Goal: Check status: Check status

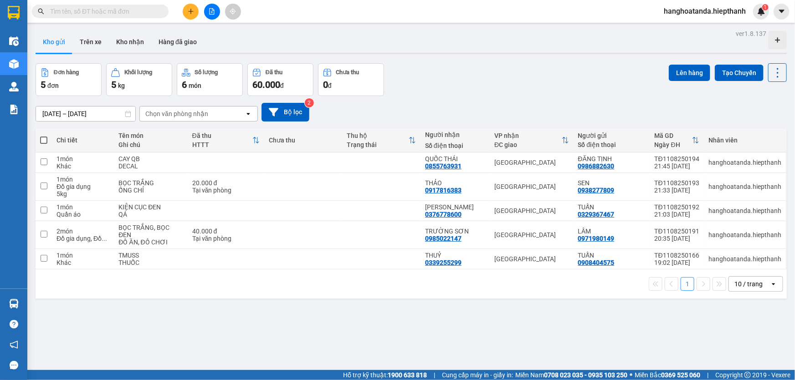
click at [478, 85] on div "Đơn hàng 5 đơn Khối lượng 5 kg Số lượng 6 món Đã thu 60.000 đ Chưa thu 0 đ Lên …" at bounding box center [411, 79] width 751 height 33
click at [124, 6] on input "text" at bounding box center [104, 11] width 108 height 10
click at [469, 69] on div "Đơn hàng 5 đơn Khối lượng 5 kg Số lượng 6 món Đã thu 60.000 đ Chưa thu 0 đ Lên …" at bounding box center [411, 79] width 751 height 33
click at [87, 10] on input "text" at bounding box center [104, 11] width 108 height 10
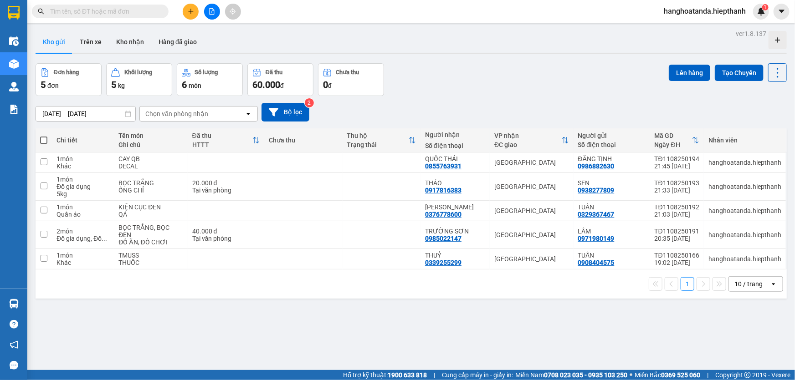
click at [145, 15] on input "text" at bounding box center [104, 11] width 108 height 10
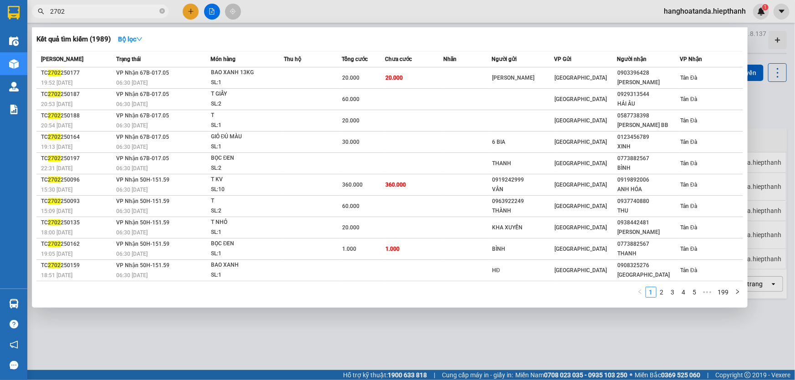
click at [100, 10] on input "2702" at bounding box center [104, 11] width 108 height 10
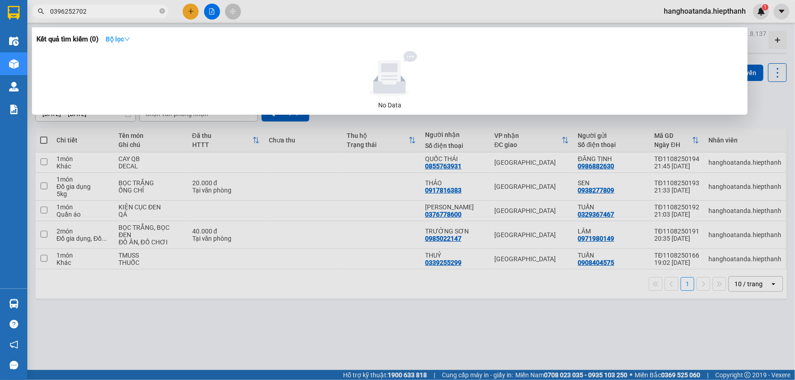
type input "0396252702"
click at [118, 36] on strong "Bộ lọc" at bounding box center [118, 39] width 25 height 7
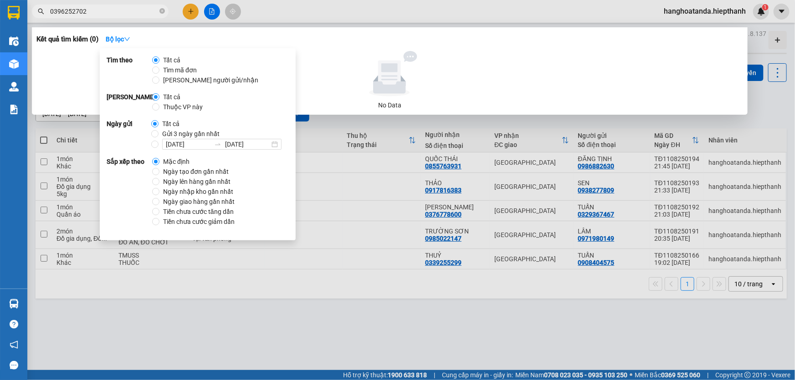
click at [182, 135] on span "Gửi 3 ngày gần nhất" at bounding box center [191, 134] width 65 height 10
click at [159, 135] on input "Gửi 3 ngày gần nhất" at bounding box center [154, 133] width 7 height 7
radio input "true"
radio input "false"
click at [114, 12] on input "0396252702" at bounding box center [104, 11] width 108 height 10
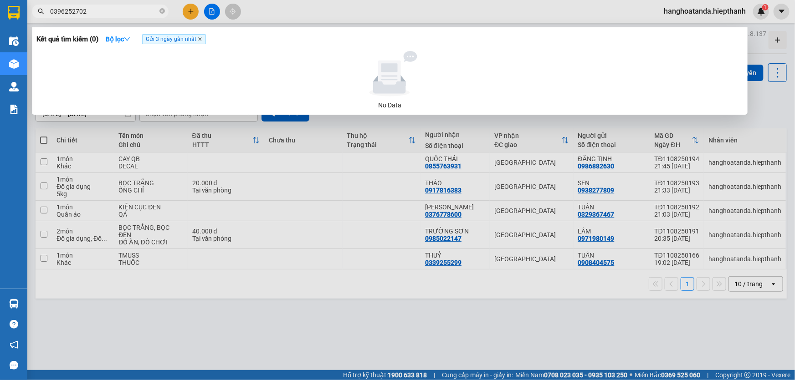
click at [202, 40] on icon "close" at bounding box center [200, 39] width 5 height 5
click at [132, 13] on input "0396252702" at bounding box center [104, 11] width 108 height 10
click at [163, 10] on icon "close-circle" at bounding box center [161, 10] width 5 height 5
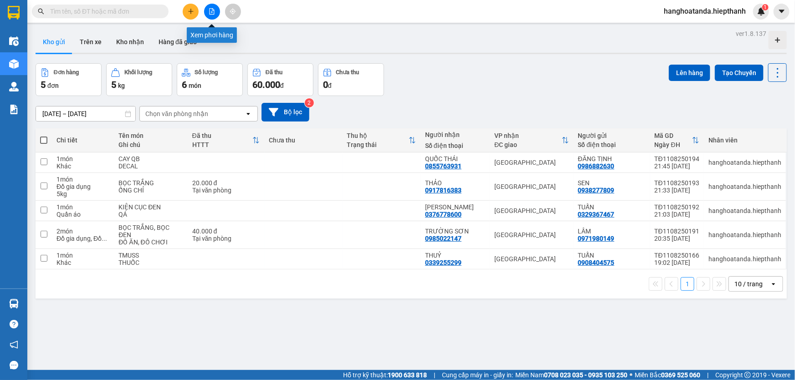
click at [207, 11] on button at bounding box center [212, 12] width 16 height 16
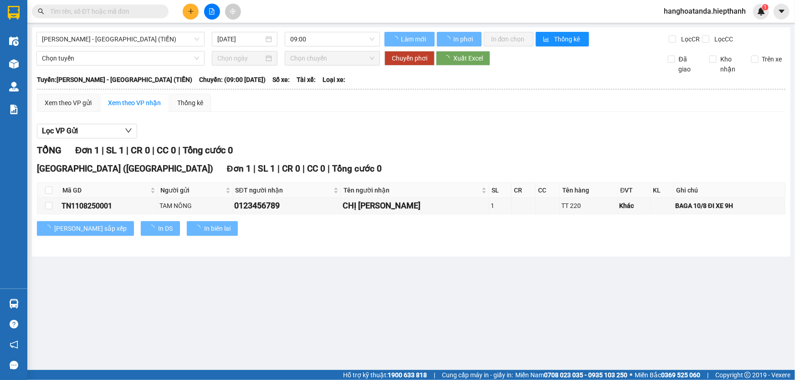
click at [117, 46] on div "[GEOGRAPHIC_DATA] - [GEOGRAPHIC_DATA] (TIỀN) [DATE] 09:00 Làm mới In phơi In đơ…" at bounding box center [411, 142] width 759 height 230
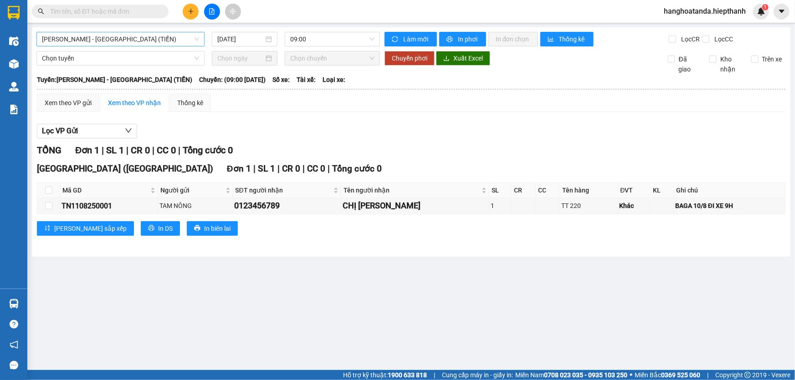
click at [118, 42] on span "[PERSON_NAME] - [GEOGRAPHIC_DATA] (TIỀN)" at bounding box center [120, 39] width 157 height 14
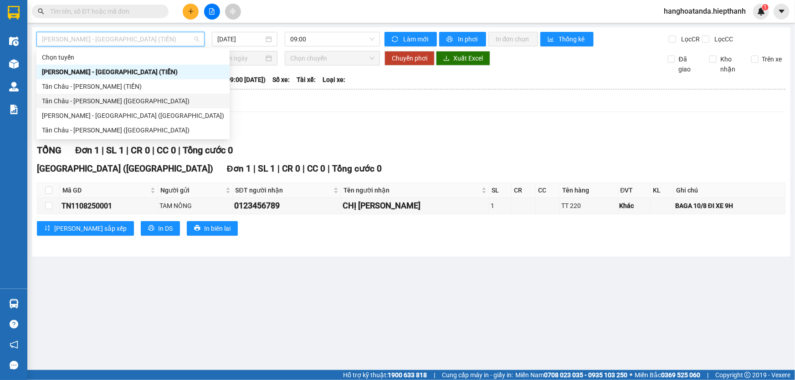
drag, startPoint x: 95, startPoint y: 104, endPoint x: 254, endPoint y: 58, distance: 166.0
click at [95, 104] on div "Tân Châu - [PERSON_NAME] ([GEOGRAPHIC_DATA])" at bounding box center [133, 101] width 182 height 10
type input "[DATE]"
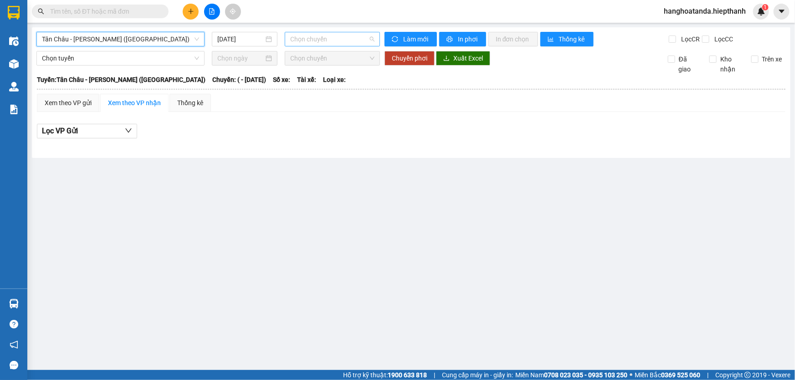
click at [321, 37] on span "Chọn chuyến" at bounding box center [332, 39] width 84 height 14
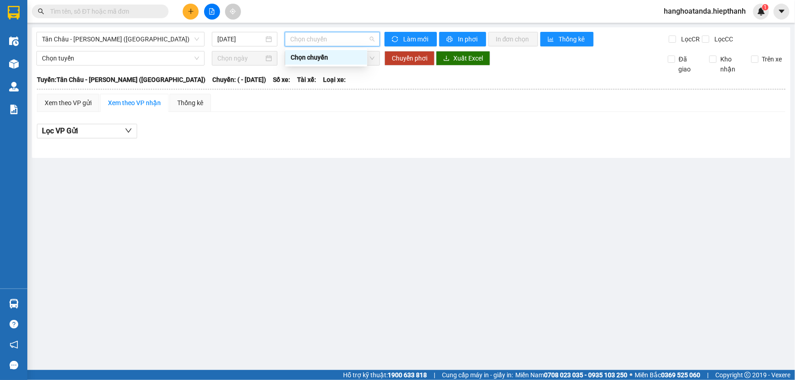
drag, startPoint x: 141, startPoint y: 40, endPoint x: 144, endPoint y: 54, distance: 14.9
click at [141, 39] on span "Tân Châu - [PERSON_NAME] ([GEOGRAPHIC_DATA])" at bounding box center [120, 39] width 157 height 14
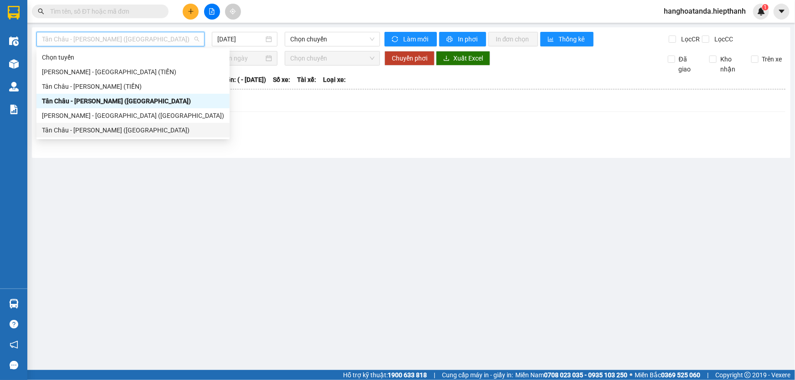
click at [133, 132] on div "Tân Châu - [PERSON_NAME] ([GEOGRAPHIC_DATA])" at bounding box center [133, 130] width 182 height 10
type input "[DATE]"
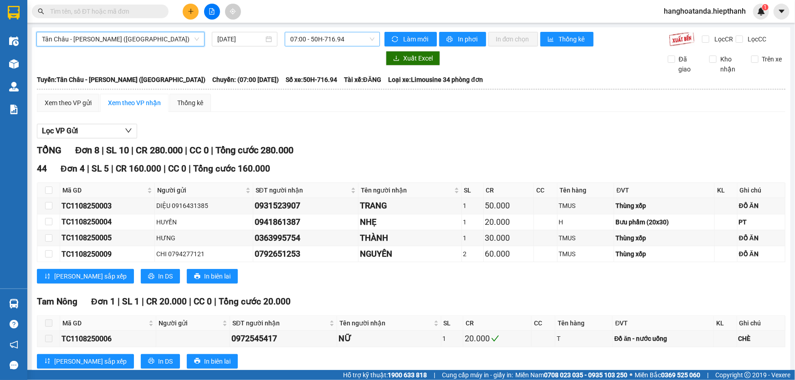
drag, startPoint x: 325, startPoint y: 37, endPoint x: 326, endPoint y: 51, distance: 13.7
click at [325, 37] on span "07:00 - 50H-716.94" at bounding box center [332, 39] width 84 height 14
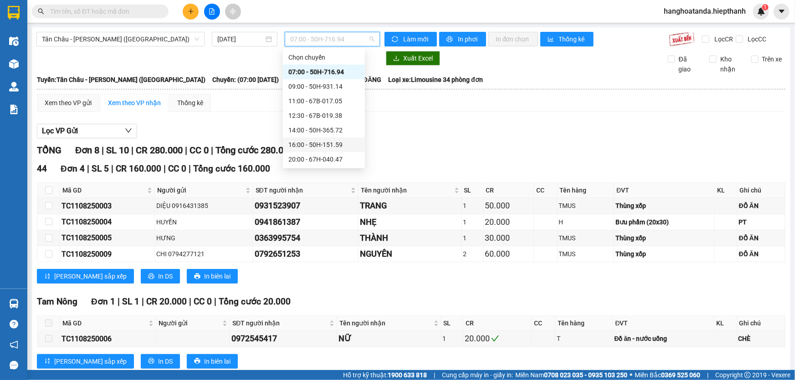
click at [316, 143] on div "16:00 - 50H-151.59" at bounding box center [323, 145] width 71 height 10
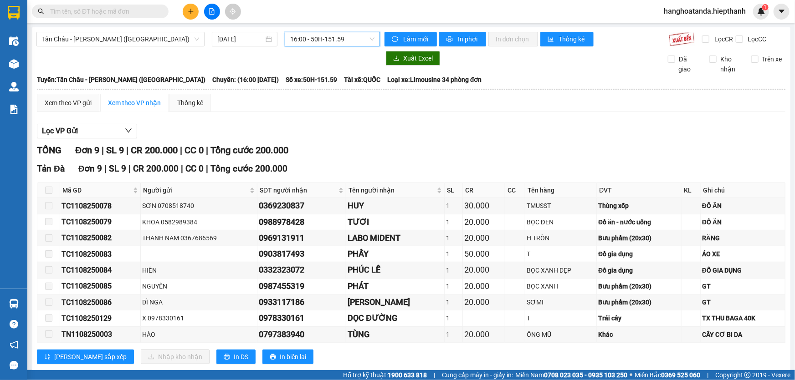
click at [328, 38] on span "16:00 - 50H-151.59" at bounding box center [332, 39] width 84 height 14
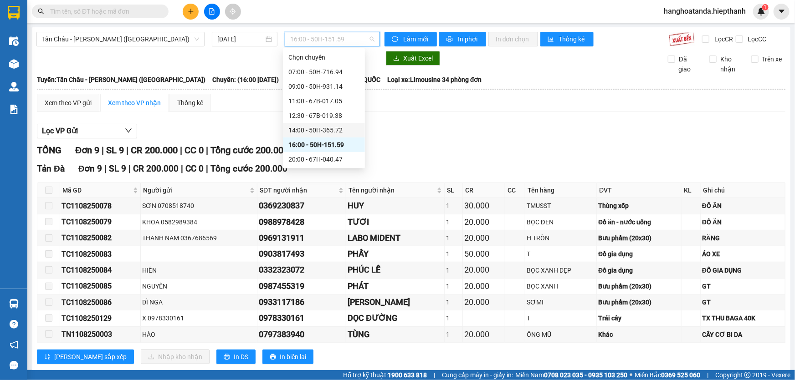
click at [313, 131] on div "14:00 - 50H-365.72" at bounding box center [323, 130] width 71 height 10
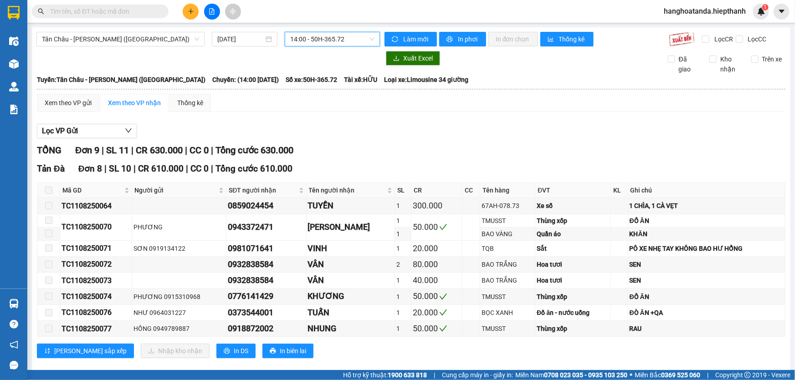
click at [328, 42] on span "14:00 - 50H-365.72" at bounding box center [332, 39] width 84 height 14
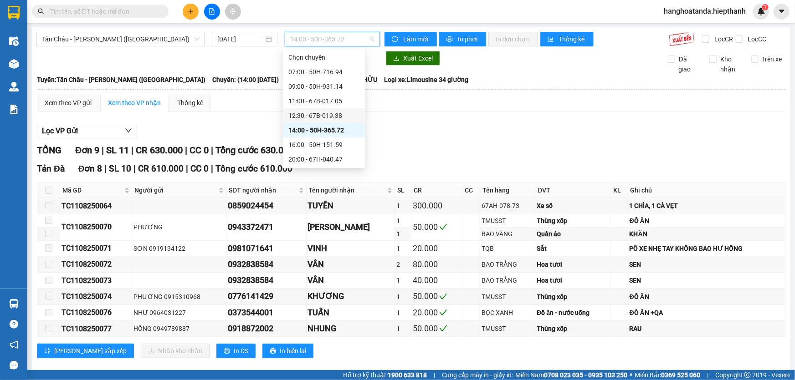
click at [318, 118] on div "12:30 - 67B-019.38" at bounding box center [323, 116] width 71 height 10
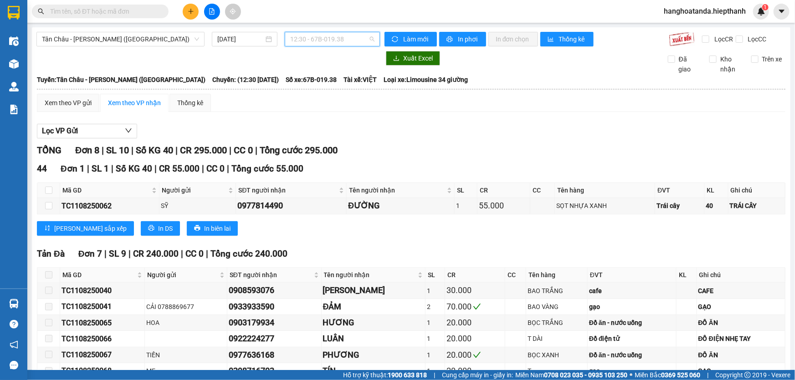
click at [324, 38] on span "12:30 - 67B-019.38" at bounding box center [332, 39] width 84 height 14
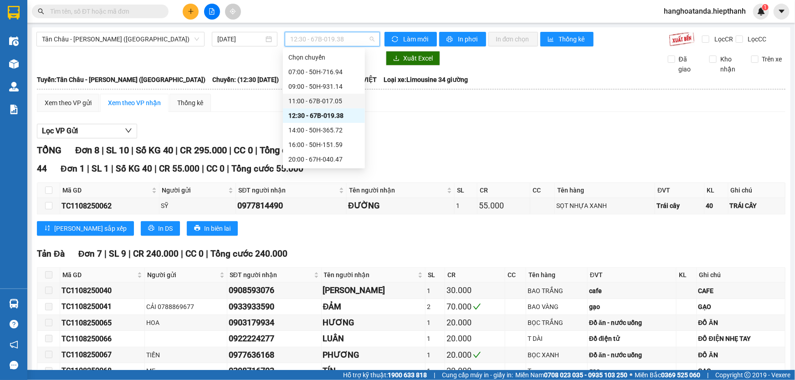
click at [314, 105] on div "11:00 - 67B-017.05" at bounding box center [323, 101] width 71 height 10
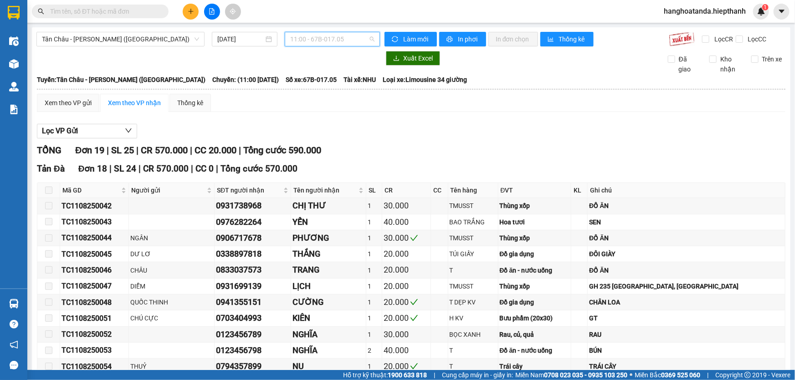
click at [329, 36] on span "11:00 - 67B-017.05" at bounding box center [332, 39] width 84 height 14
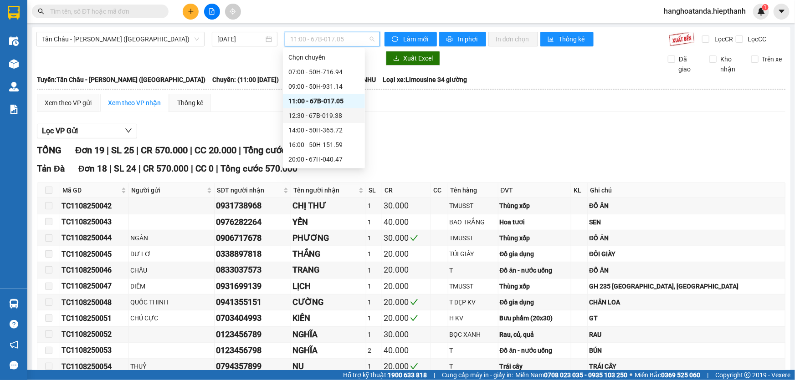
click at [419, 133] on div "Lọc VP Gửi" at bounding box center [411, 131] width 749 height 15
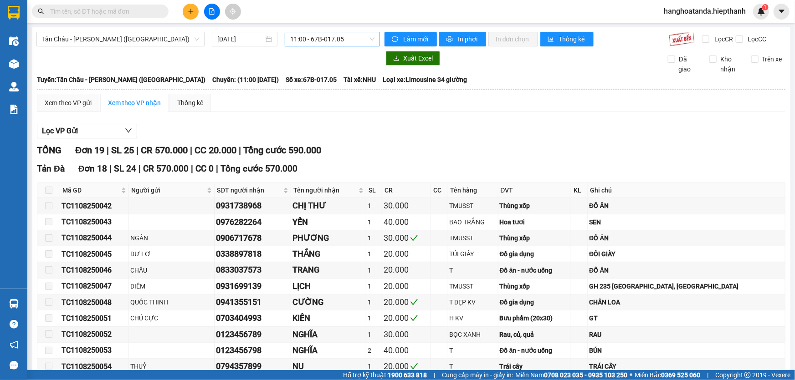
click at [338, 36] on span "11:00 - 67B-017.05" at bounding box center [332, 39] width 84 height 14
click at [468, 153] on div "TỔNG Đơn 19 | SL 25 | CR 570.000 | CC 20.000 | Tổng cước 590.000" at bounding box center [411, 151] width 749 height 14
click at [330, 36] on span "11:00 - 67B-017.05" at bounding box center [332, 39] width 84 height 14
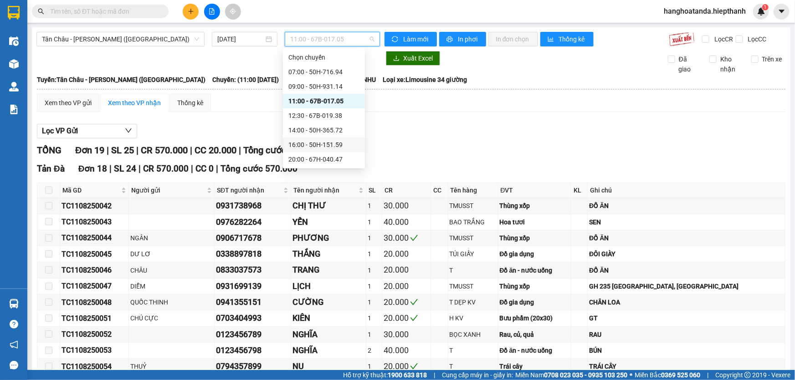
click at [319, 148] on div "16:00 - 50H-151.59" at bounding box center [323, 145] width 71 height 10
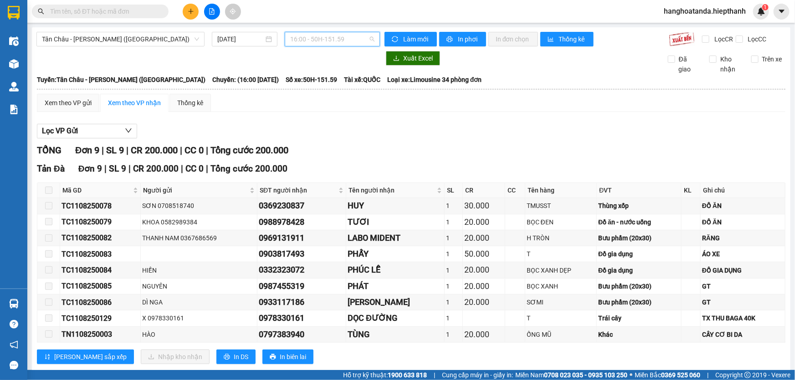
click at [314, 38] on span "16:00 - 50H-151.59" at bounding box center [332, 39] width 84 height 14
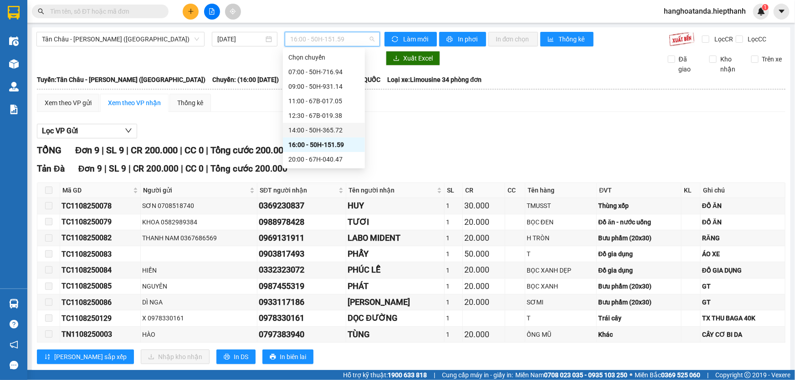
click at [318, 129] on div "14:00 - 50H-365.72" at bounding box center [323, 130] width 71 height 10
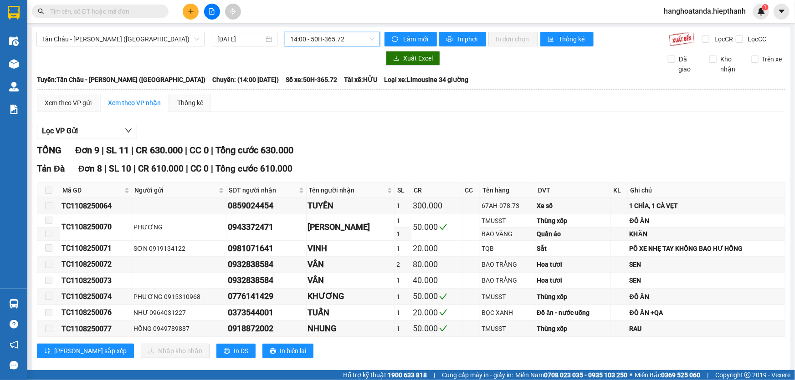
click at [325, 38] on span "14:00 - 50H-365.72" at bounding box center [332, 39] width 84 height 14
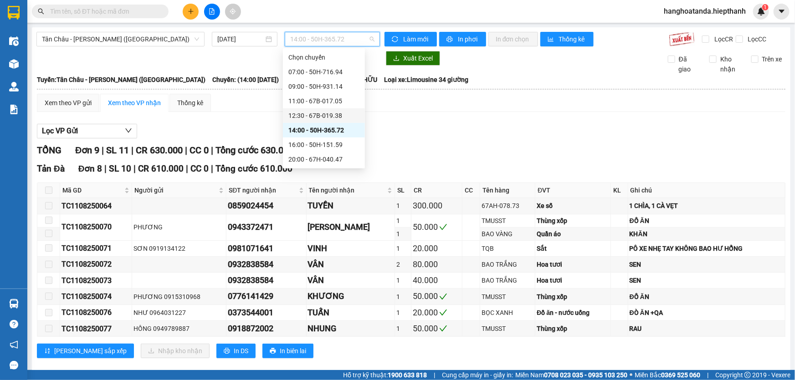
click at [311, 114] on div "12:30 - 67B-019.38" at bounding box center [323, 116] width 71 height 10
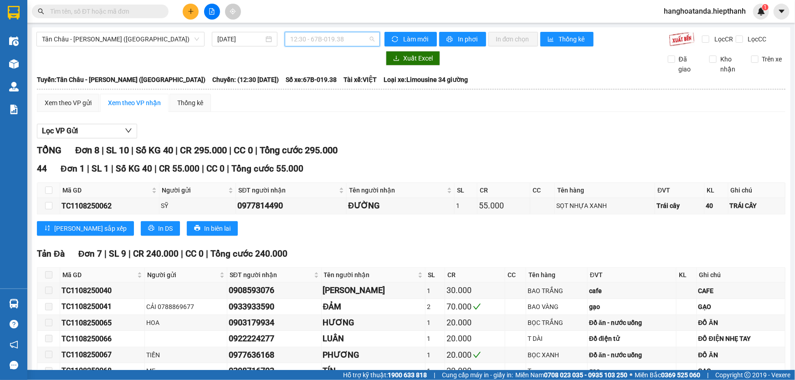
click at [332, 41] on span "12:30 - 67B-019.38" at bounding box center [332, 39] width 84 height 14
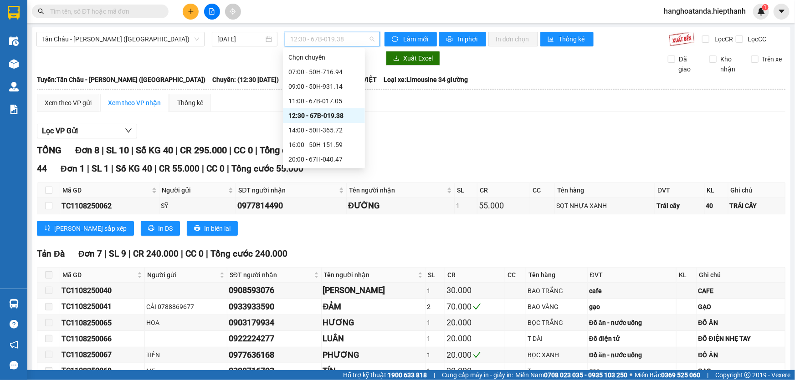
click at [311, 110] on div "12:30 - 67B-019.38" at bounding box center [324, 115] width 82 height 15
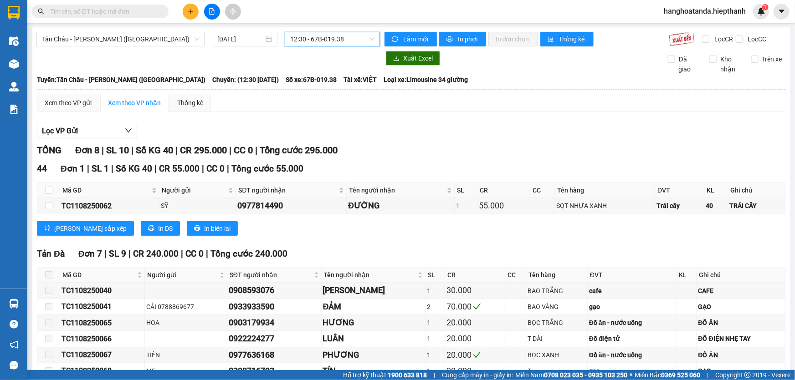
click at [328, 43] on span "12:30 - 67B-019.38" at bounding box center [332, 39] width 84 height 14
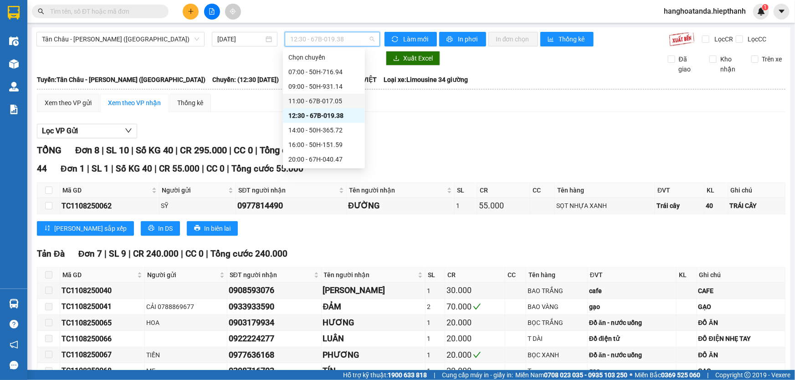
click at [318, 99] on div "11:00 - 67B-017.05" at bounding box center [323, 101] width 71 height 10
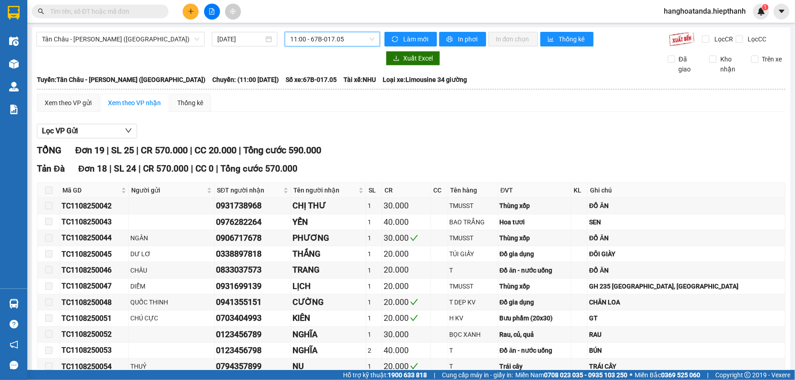
click at [400, 149] on div "TỔNG Đơn 19 | SL 25 | CR 570.000 | CC 20.000 | Tổng cước 590.000" at bounding box center [411, 151] width 749 height 14
click at [339, 42] on span "11:00 - 67B-017.05" at bounding box center [332, 39] width 84 height 14
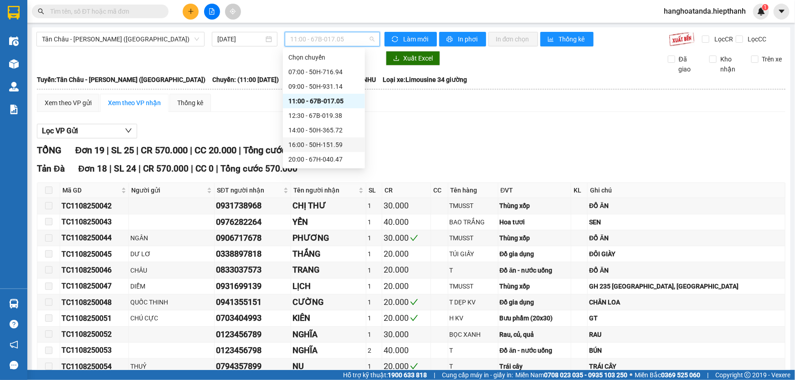
click at [311, 146] on div "16:00 - 50H-151.59" at bounding box center [323, 145] width 71 height 10
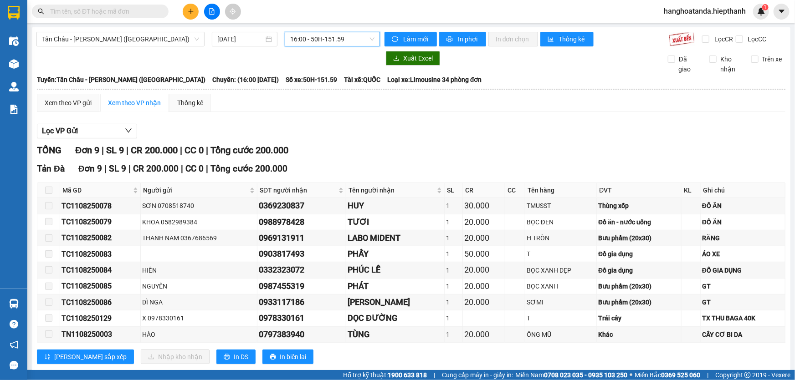
click at [342, 40] on span "16:00 - 50H-151.59" at bounding box center [332, 39] width 84 height 14
click at [465, 140] on div "Lọc VP Gửi TỔNG Đơn 9 | SL 9 | CR 200.000 | CC 0 | Tổng cước 200.000 [GEOGRAPH…" at bounding box center [411, 247] width 749 height 256
click at [321, 38] on span "16:00 - 50H-151.59" at bounding box center [332, 39] width 84 height 14
click at [80, 12] on input "text" at bounding box center [104, 11] width 108 height 10
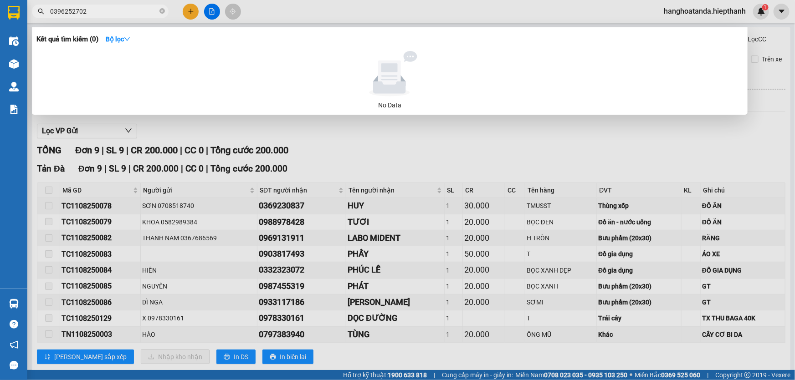
click at [115, 12] on input "0396252702" at bounding box center [104, 11] width 108 height 10
type input "702"
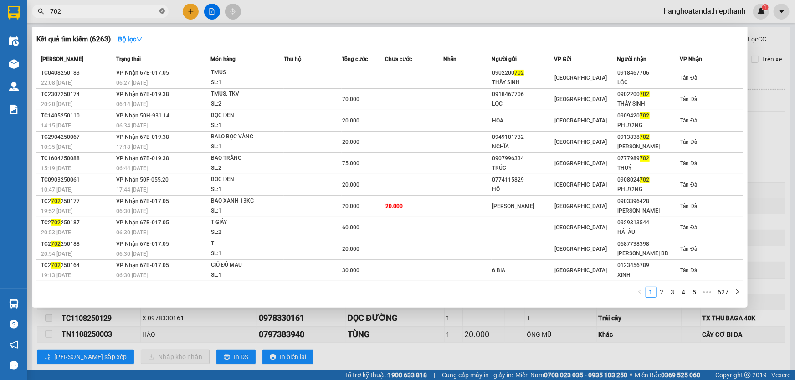
click at [160, 9] on icon "close-circle" at bounding box center [161, 10] width 5 height 5
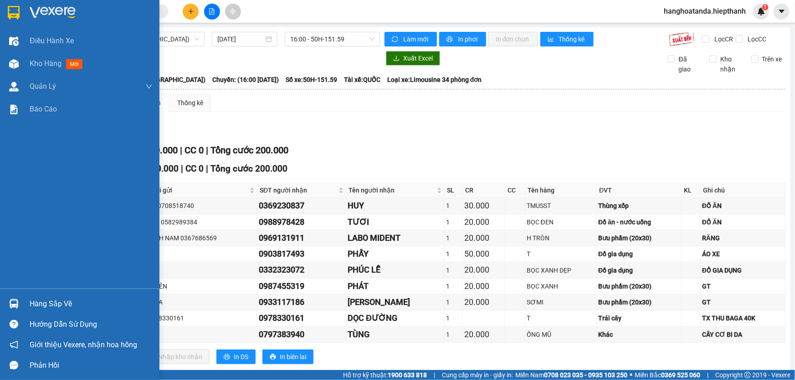
click at [67, 11] on img at bounding box center [53, 13] width 46 height 14
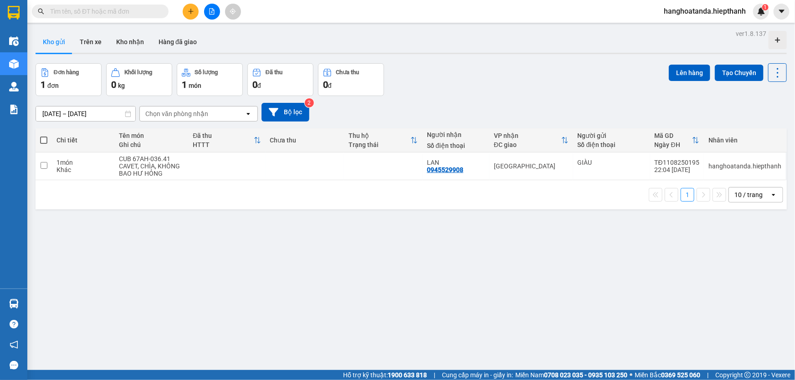
drag, startPoint x: 545, startPoint y: 99, endPoint x: 195, endPoint y: 68, distance: 351.3
click at [542, 99] on div "[DATE] – [DATE] Press the down arrow key to interact with the calendar and sele…" at bounding box center [411, 112] width 751 height 32
click at [209, 8] on icon "file-add" at bounding box center [212, 11] width 6 height 6
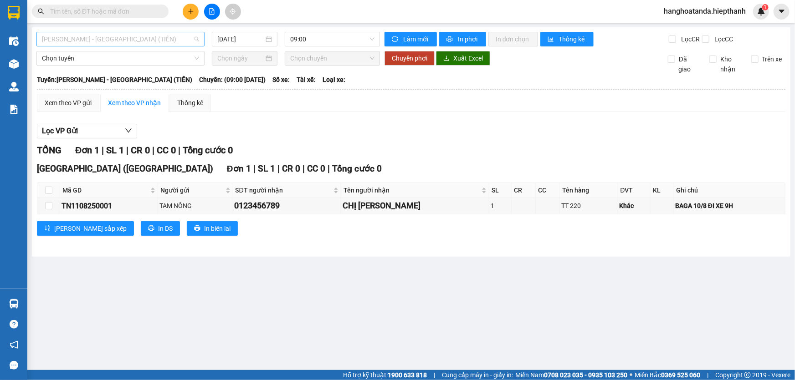
click at [139, 44] on span "[PERSON_NAME] - [GEOGRAPHIC_DATA] (TIỀN)" at bounding box center [120, 39] width 157 height 14
